Goal: Task Accomplishment & Management: Use online tool/utility

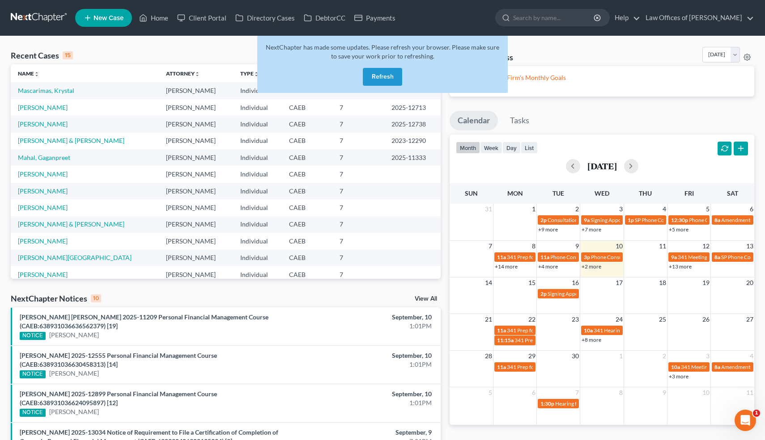
click at [385, 72] on button "Refresh" at bounding box center [382, 77] width 39 height 18
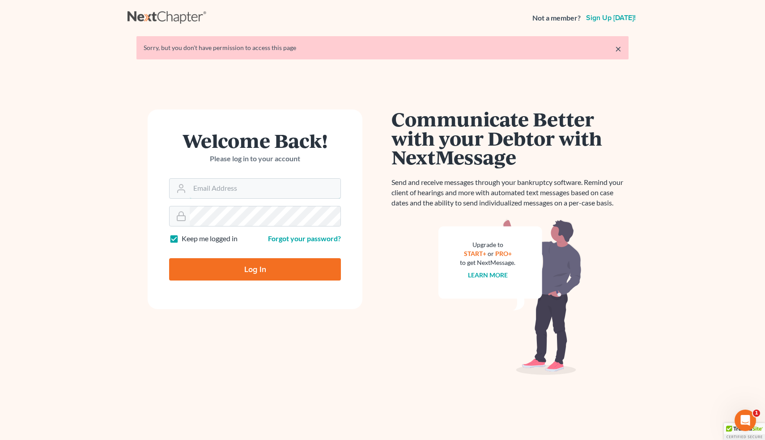
type input "[EMAIL_ADDRESS][DOMAIN_NAME]"
click at [254, 272] on input "Log In" at bounding box center [255, 269] width 172 height 22
type input "Thinking..."
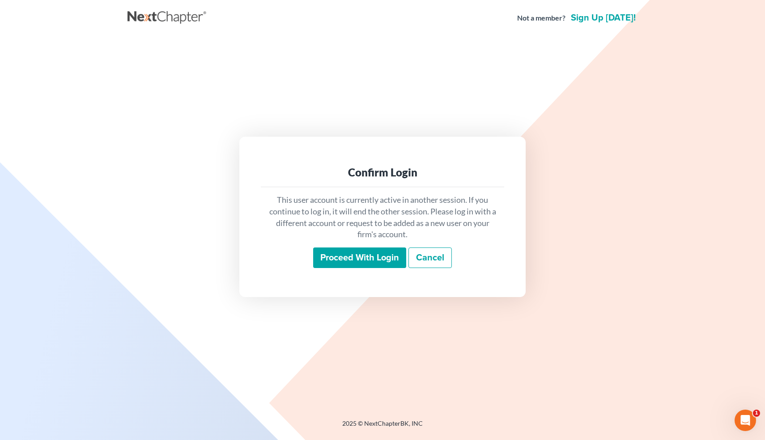
click at [338, 254] on input "Proceed with login" at bounding box center [359, 258] width 93 height 21
